Goal: Navigation & Orientation: Find specific page/section

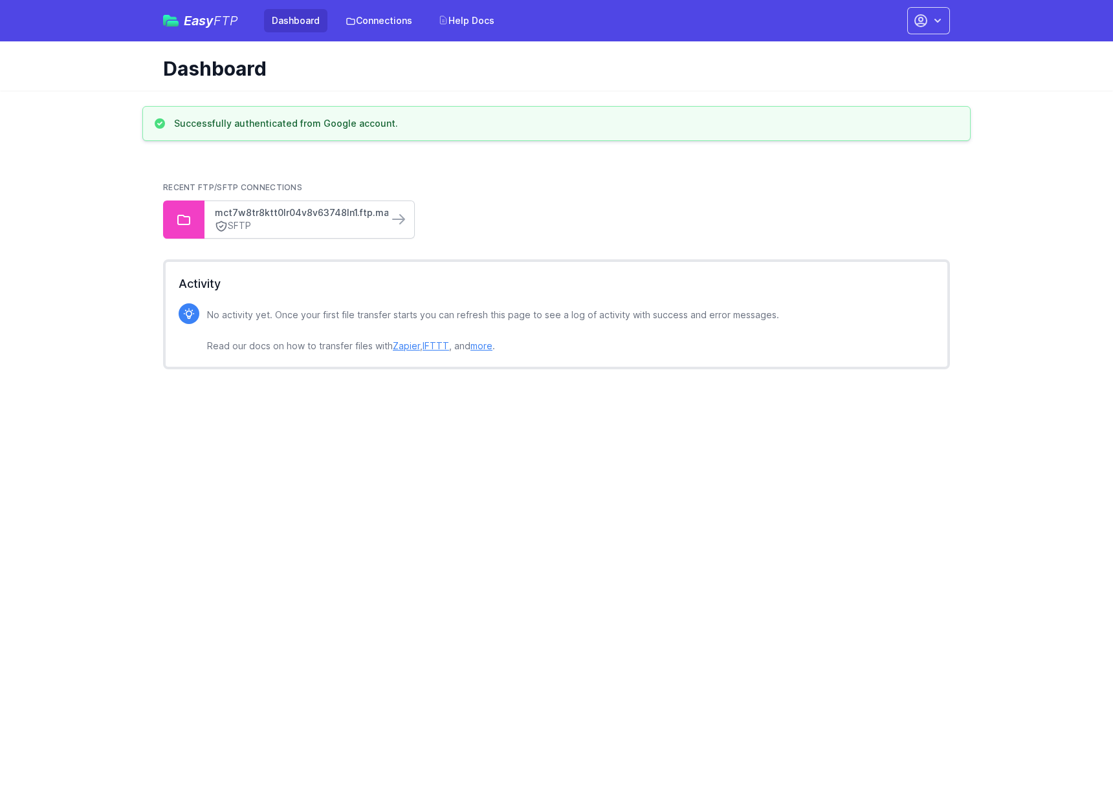
click at [362, 213] on link "mct7w8tr8ktt0lr04v8v63748ln1.ftp.marketingcloud..." at bounding box center [296, 212] width 163 height 13
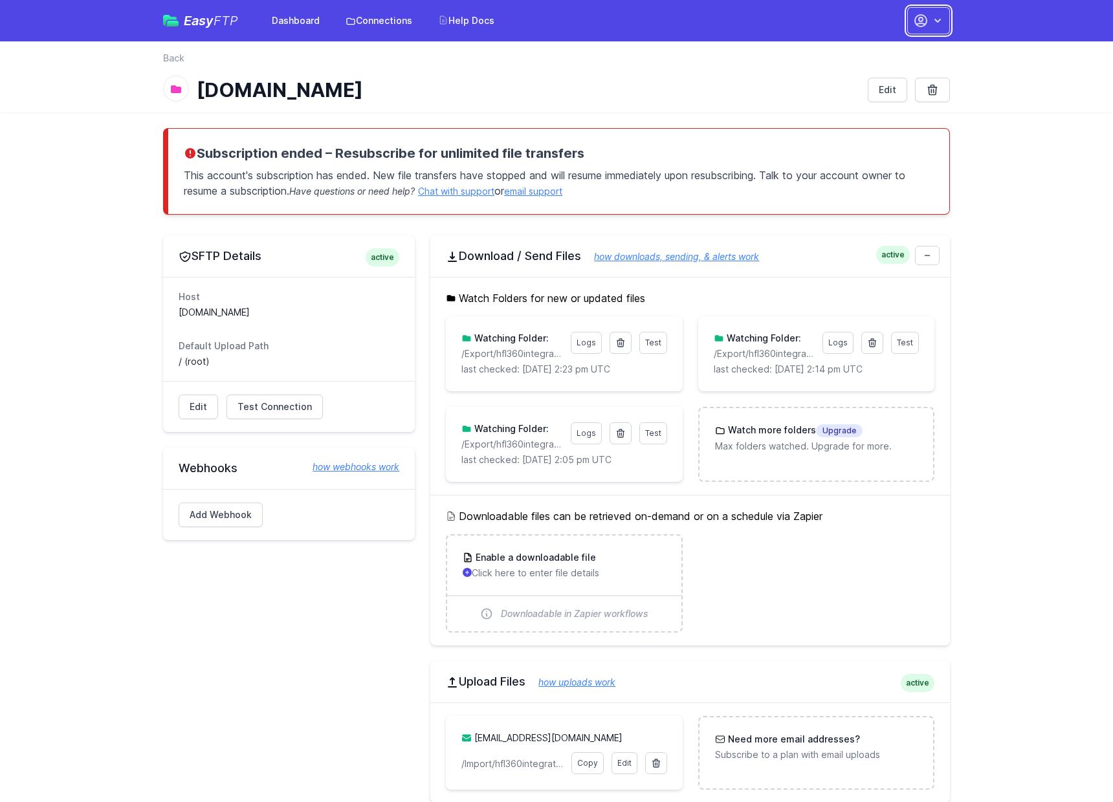
click at [922, 17] on icon "button" at bounding box center [921, 21] width 16 height 16
click at [855, 76] on link "Your Profile" at bounding box center [888, 76] width 124 height 23
click at [371, 19] on link "Connections" at bounding box center [379, 20] width 82 height 23
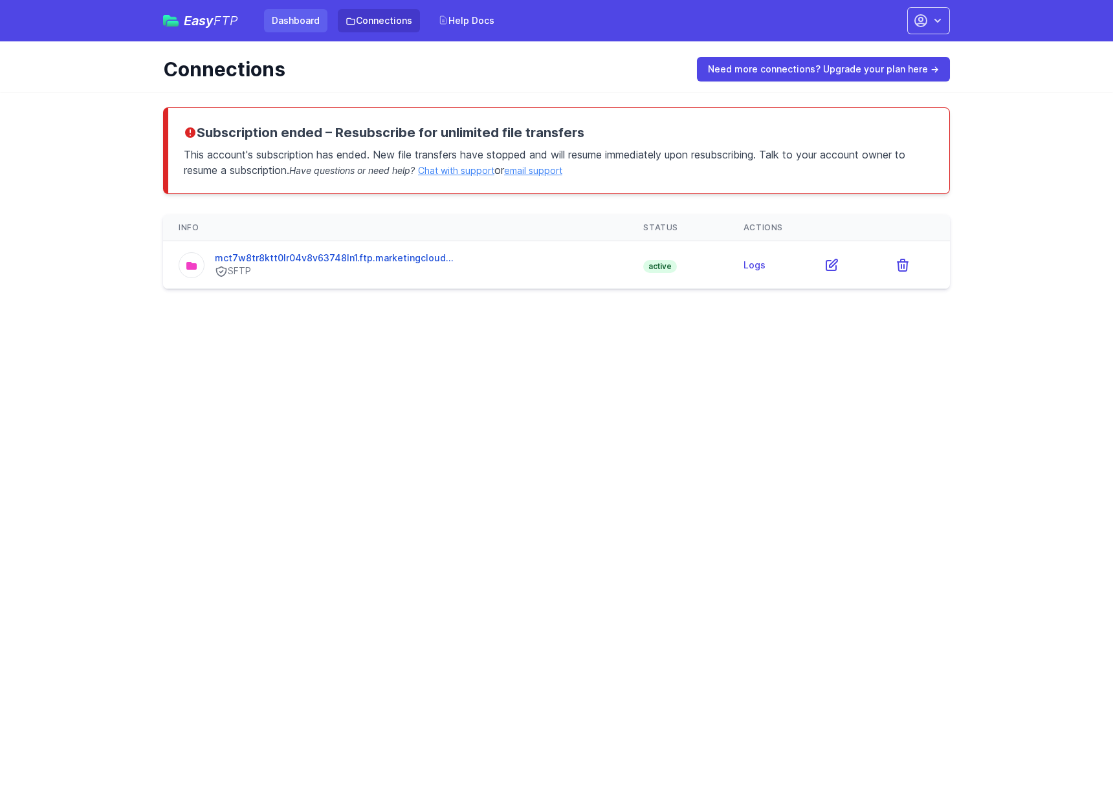
click at [299, 26] on link "Dashboard" at bounding box center [295, 20] width 63 height 23
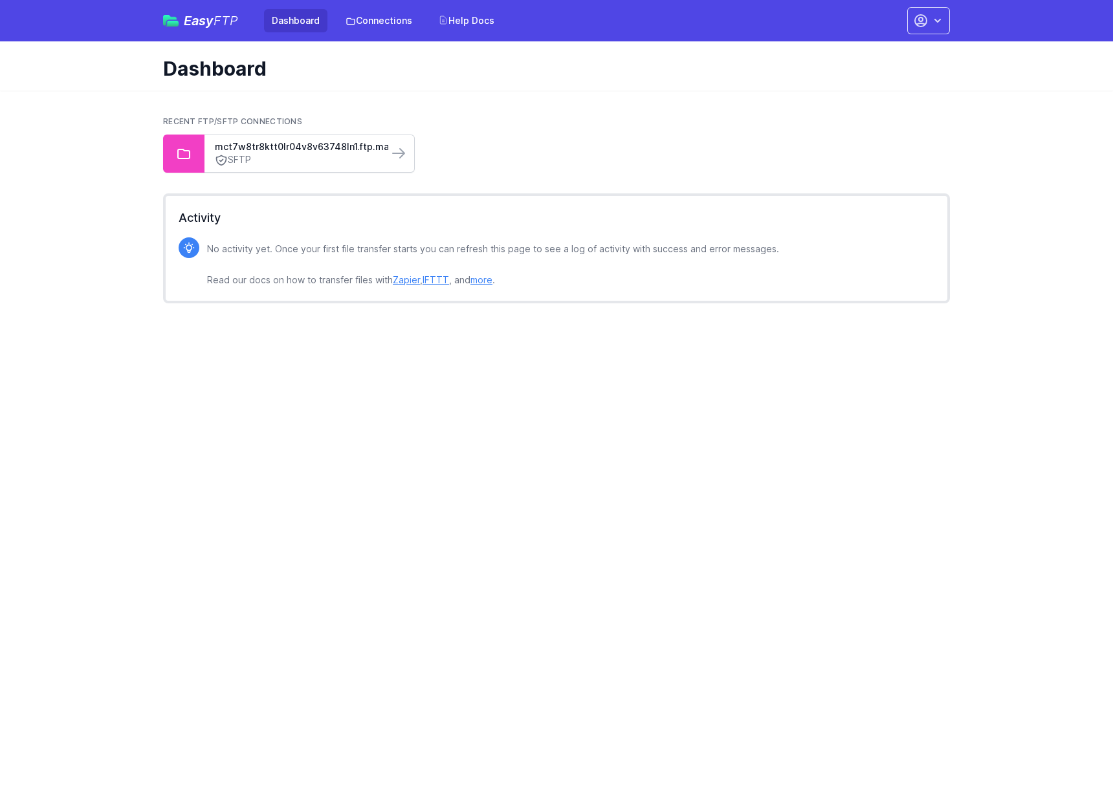
click at [302, 155] on link "SFTP" at bounding box center [296, 160] width 163 height 14
